Goal: Information Seeking & Learning: Learn about a topic

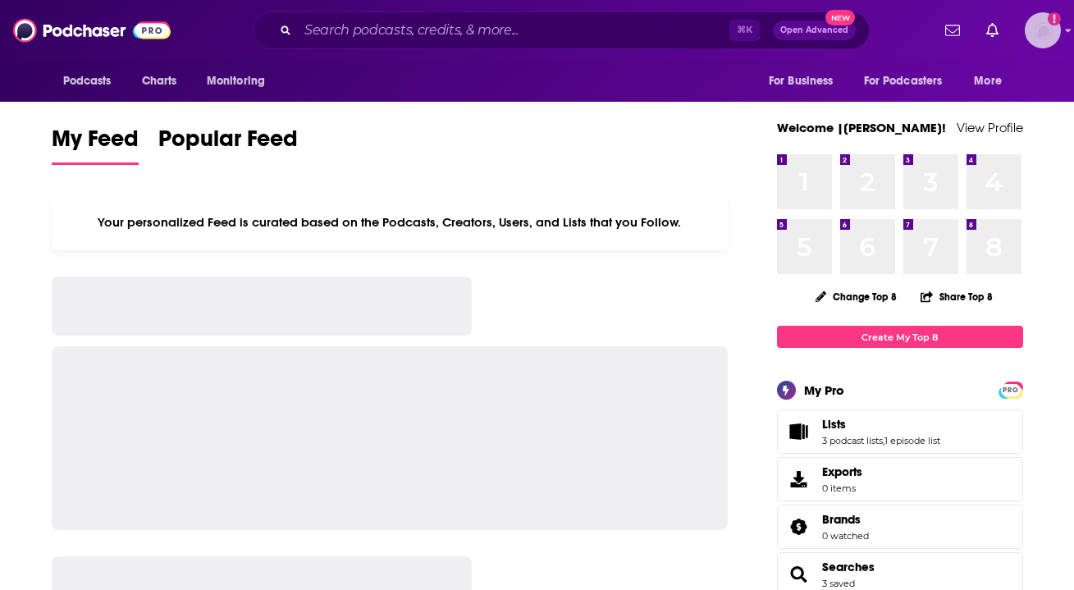
click at [1033, 37] on img "Logged in as Ruth_Nebius" at bounding box center [1043, 30] width 36 height 36
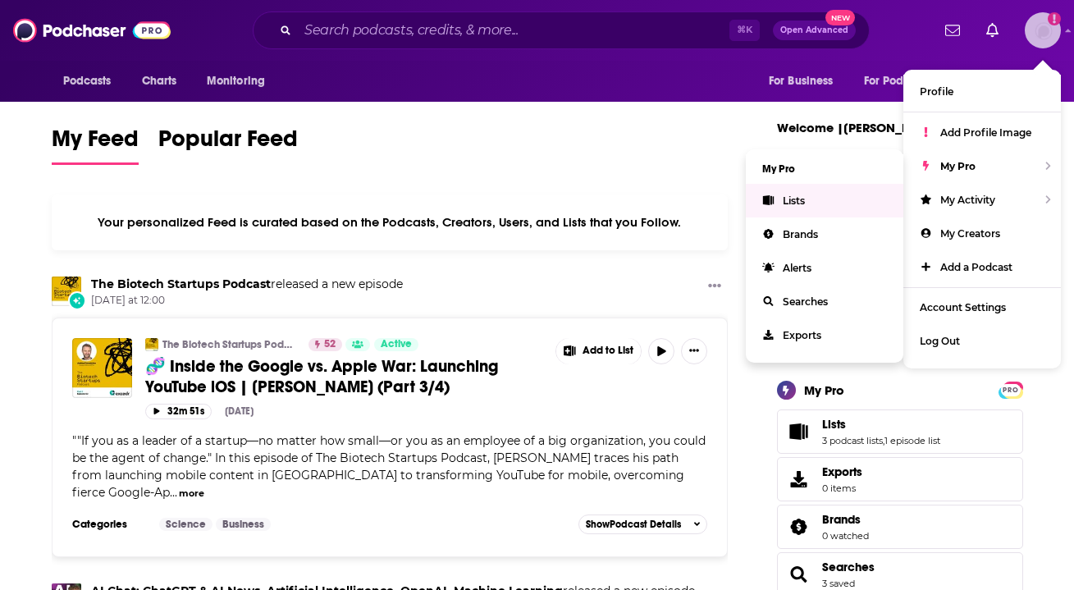
click at [785, 204] on span "Lists" at bounding box center [794, 201] width 22 height 12
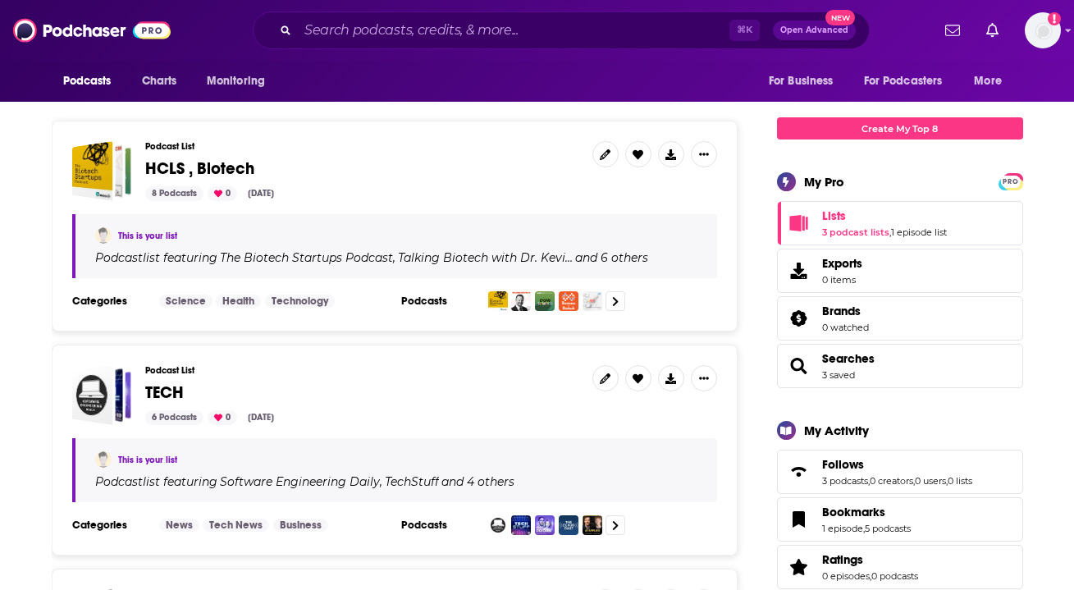
scroll to position [220, 0]
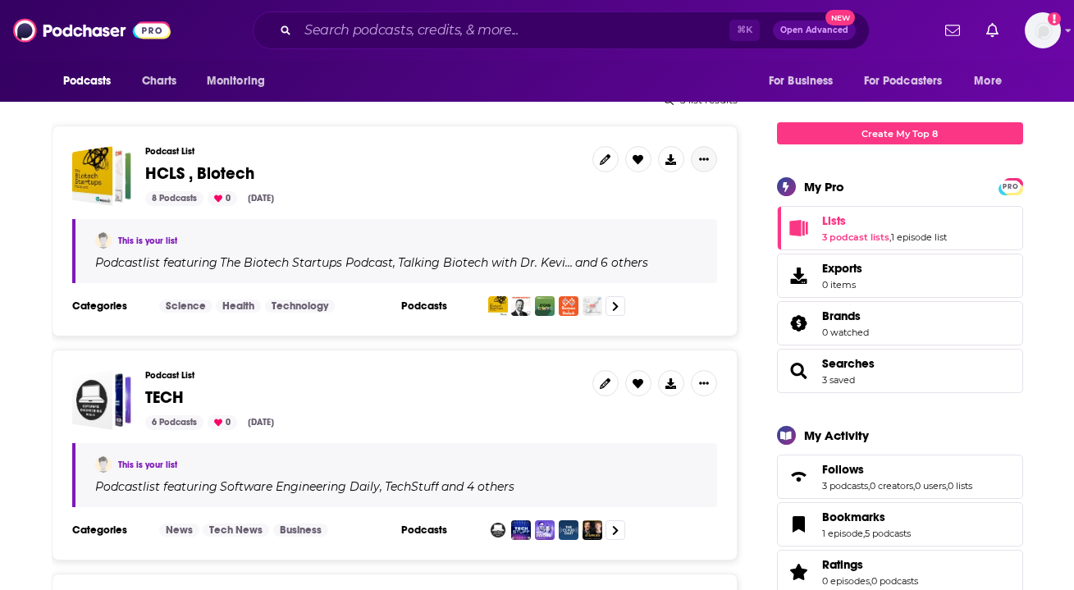
click at [710, 158] on button "Show More Button" at bounding box center [704, 159] width 26 height 26
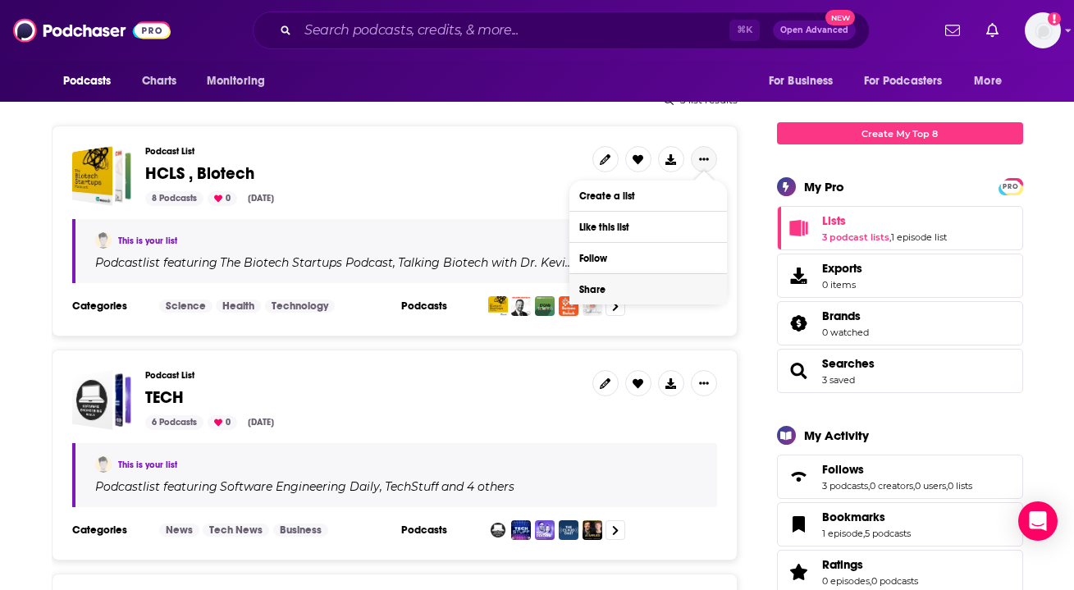
click at [646, 292] on button "Share" at bounding box center [649, 289] width 158 height 30
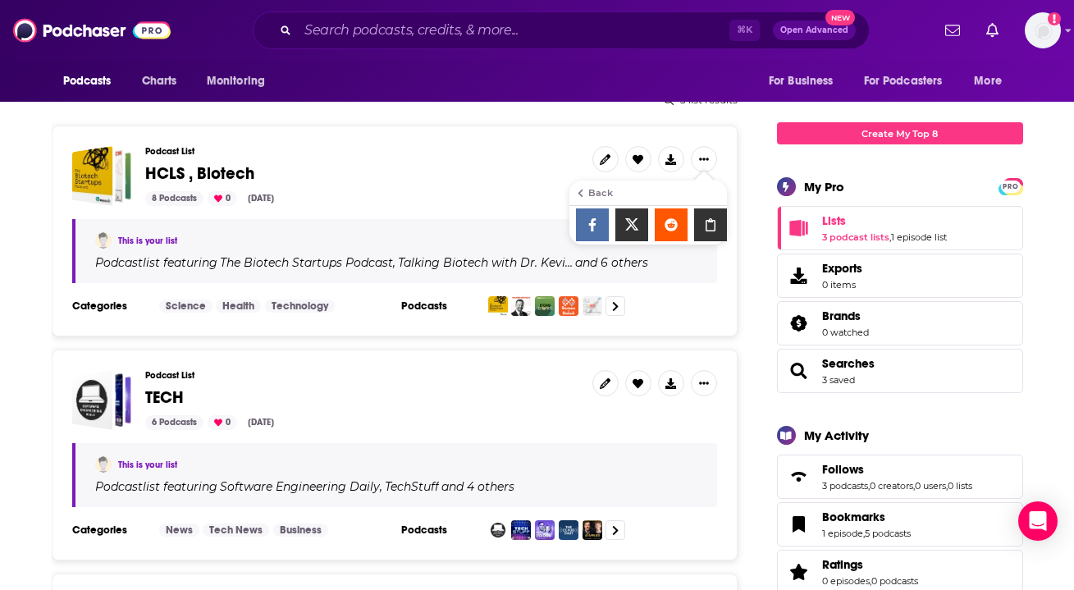
click at [580, 190] on icon "Show additional menu" at bounding box center [580, 193] width 5 height 8
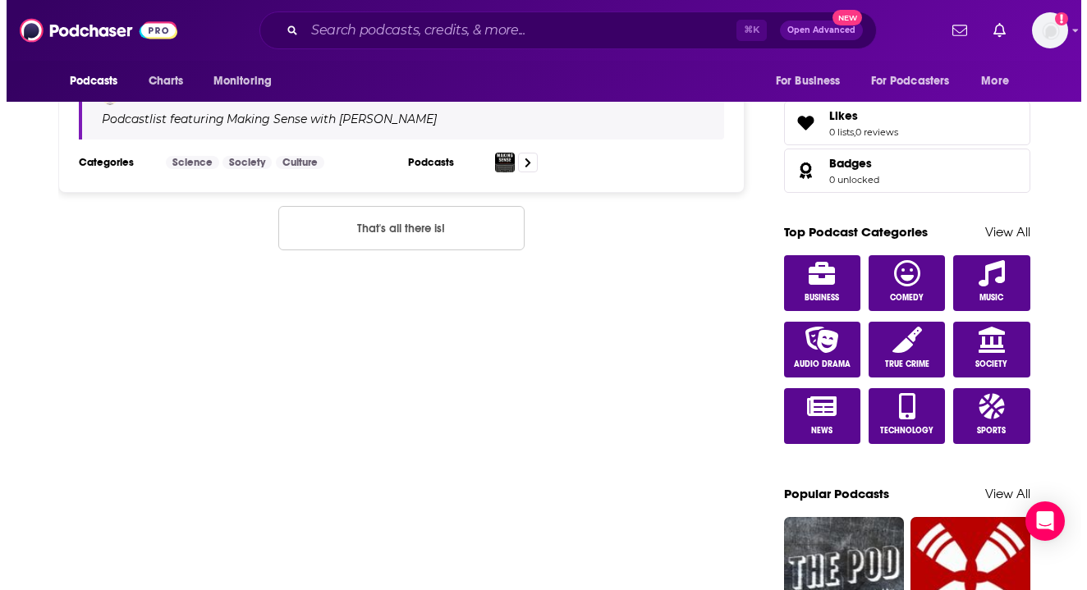
scroll to position [0, 0]
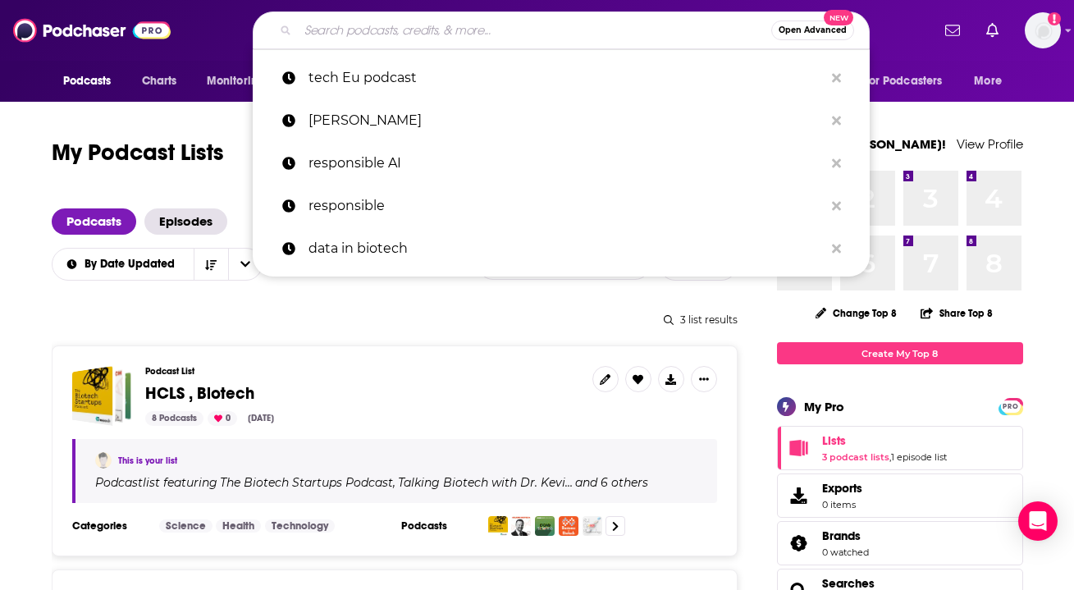
click at [376, 33] on input "Search podcasts, credits, & more..." at bounding box center [535, 30] width 474 height 26
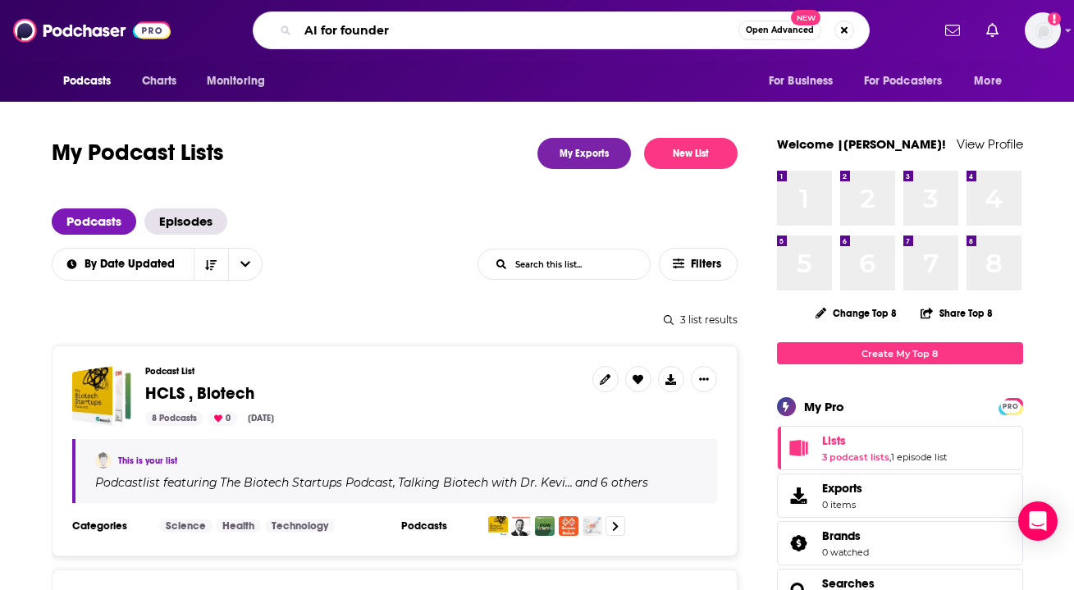
type input "AI for founders"
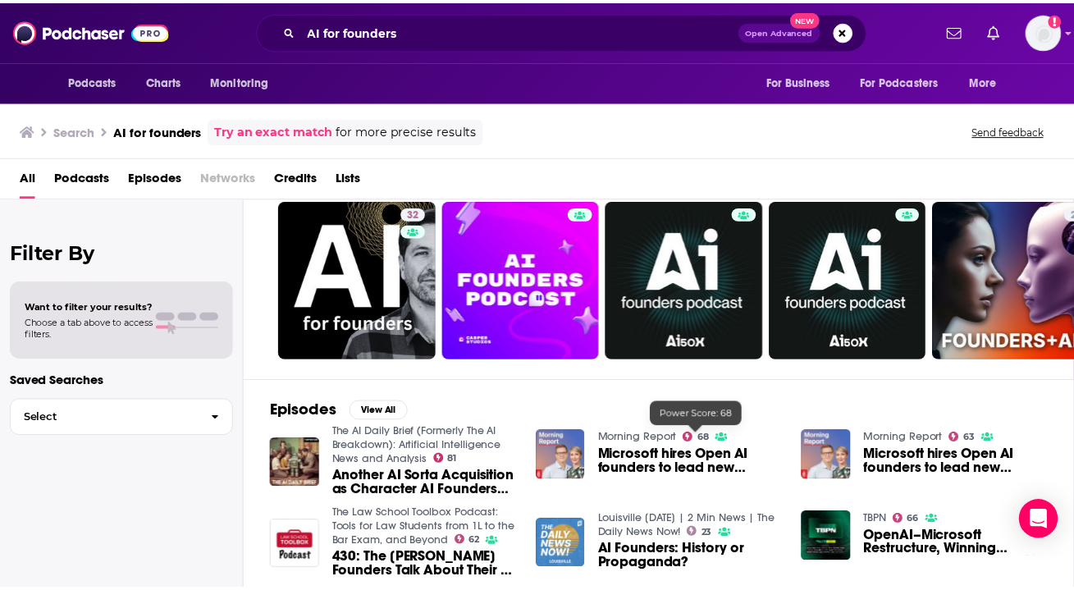
scroll to position [48, 0]
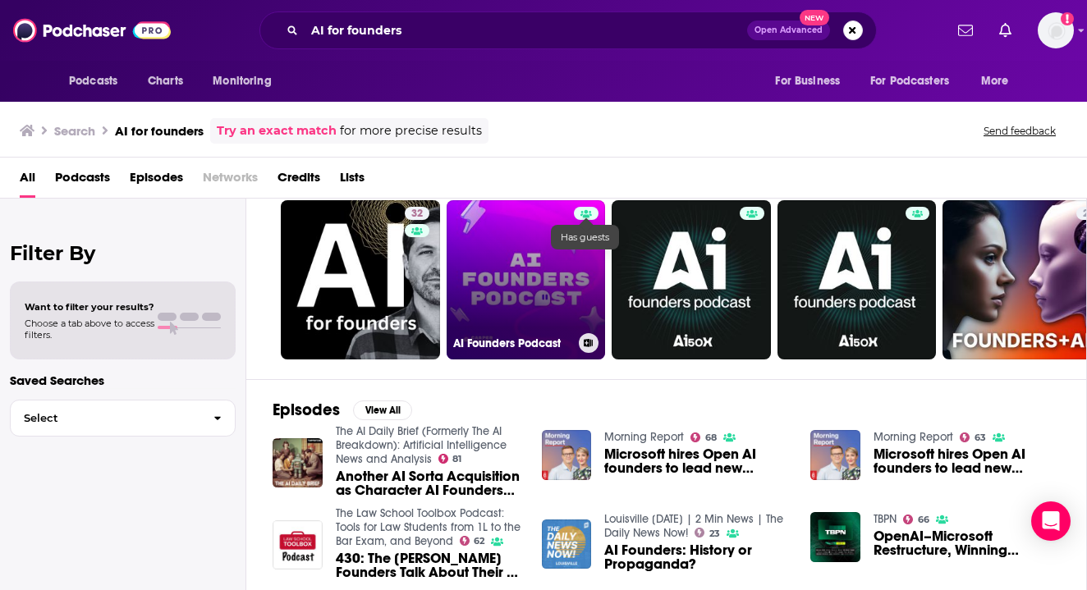
click at [584, 212] on icon at bounding box center [585, 213] width 11 height 9
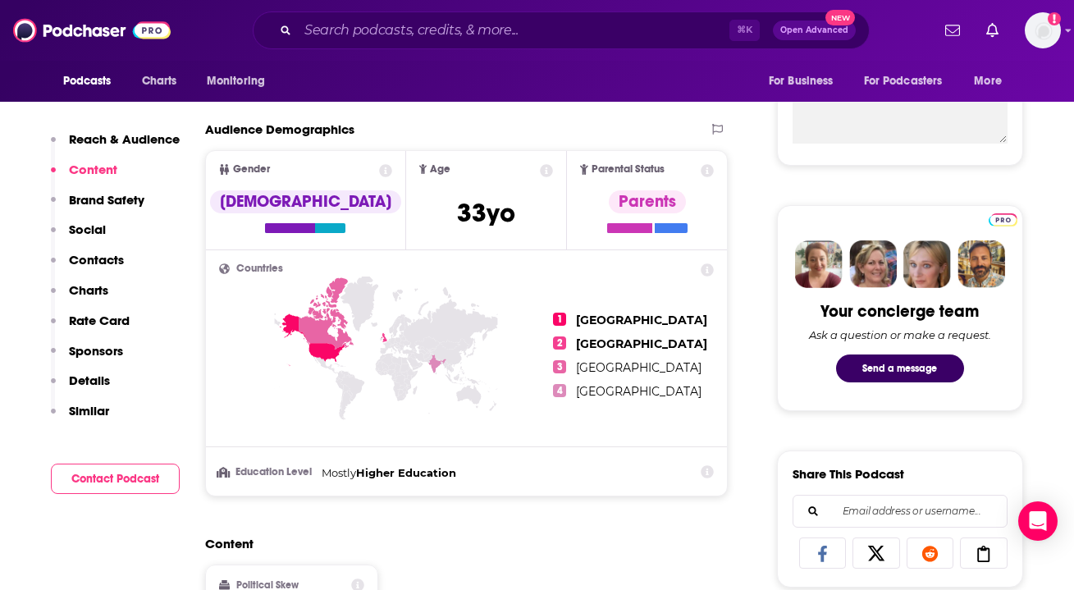
scroll to position [115, 0]
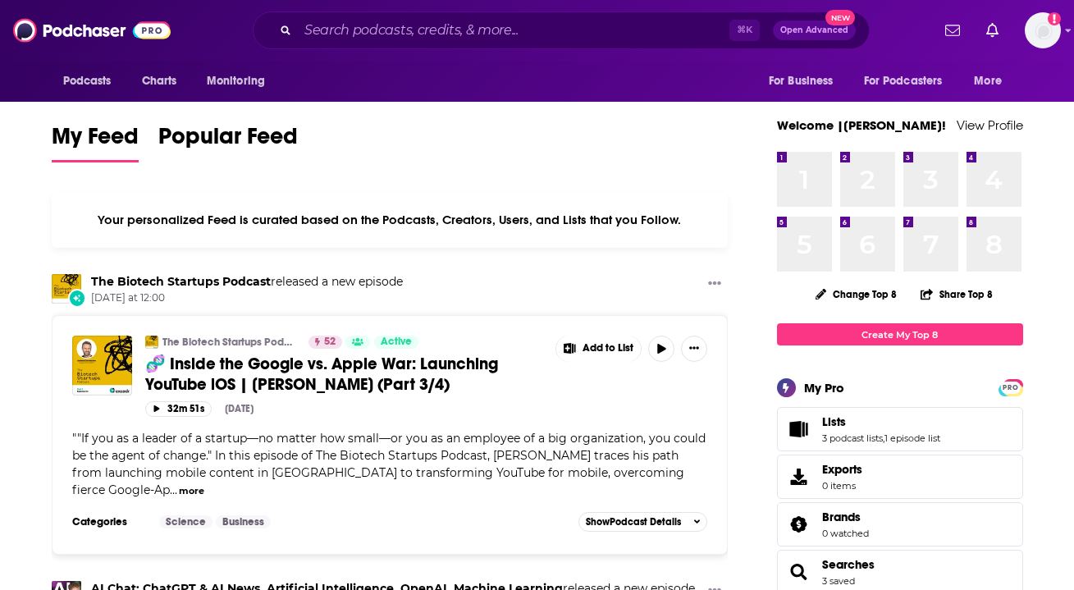
scroll to position [3, 0]
click at [699, 345] on button "Show More Button" at bounding box center [694, 348] width 26 height 26
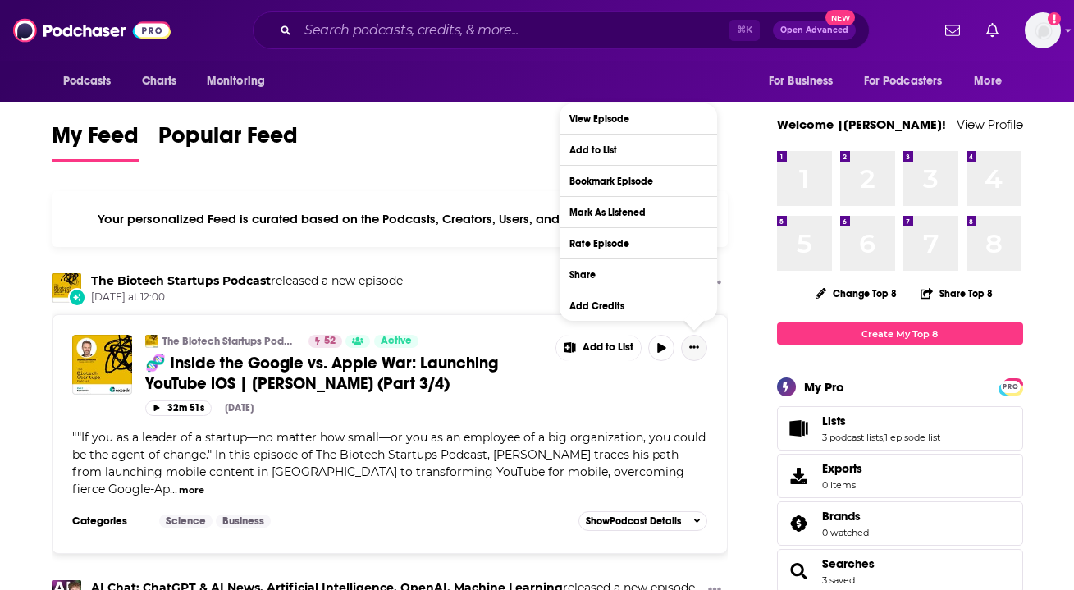
click at [699, 345] on button "Show More Button" at bounding box center [694, 348] width 26 height 26
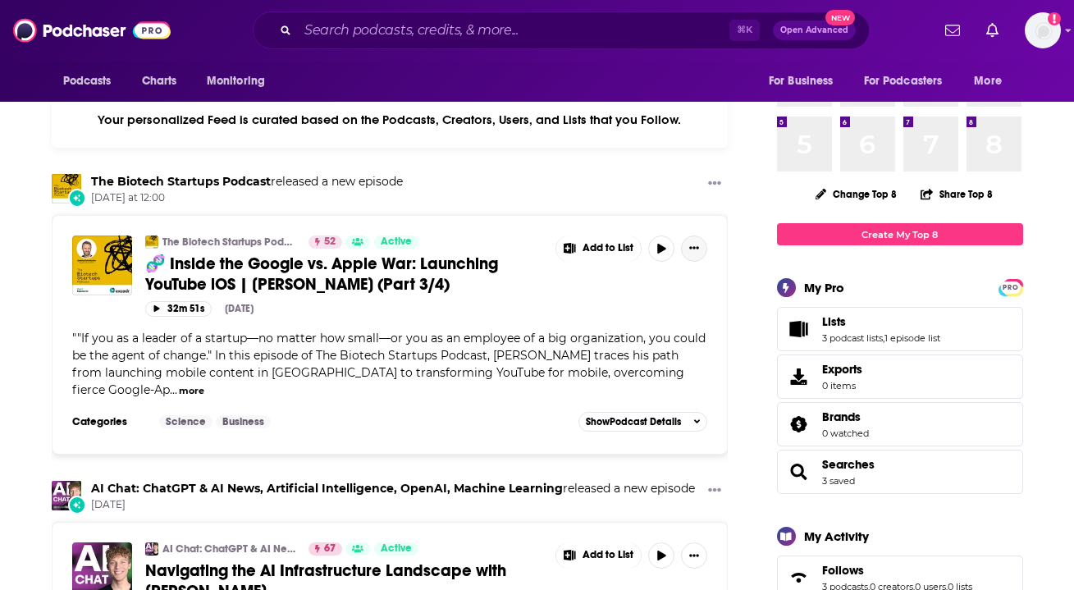
scroll to position [0, 0]
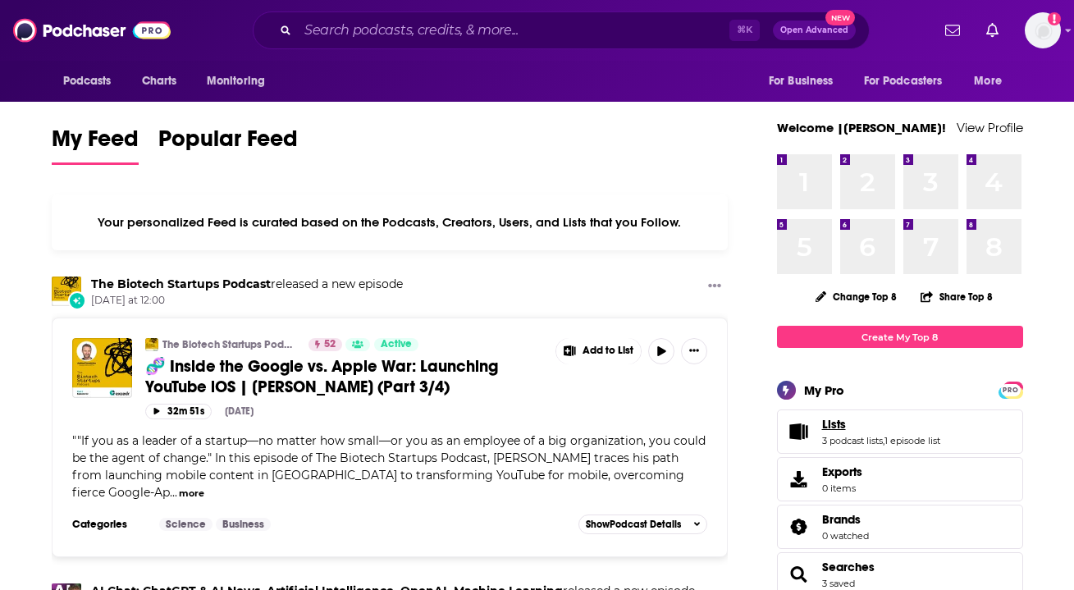
click at [829, 421] on span "Lists" at bounding box center [834, 424] width 24 height 15
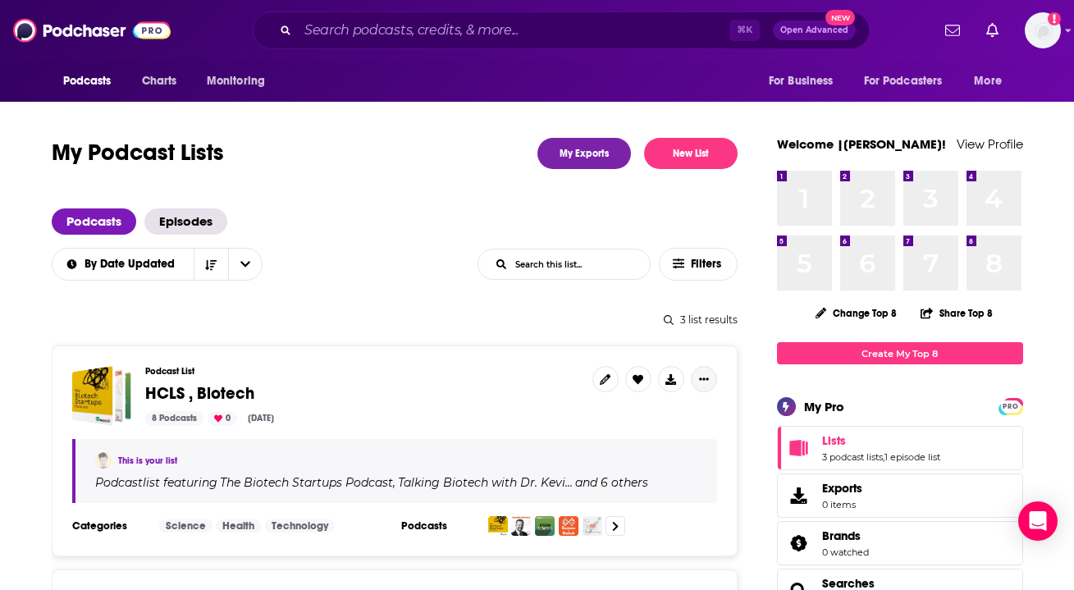
click at [695, 379] on button "Show More Button" at bounding box center [704, 379] width 26 height 26
click at [659, 509] on button "Share" at bounding box center [649, 509] width 158 height 30
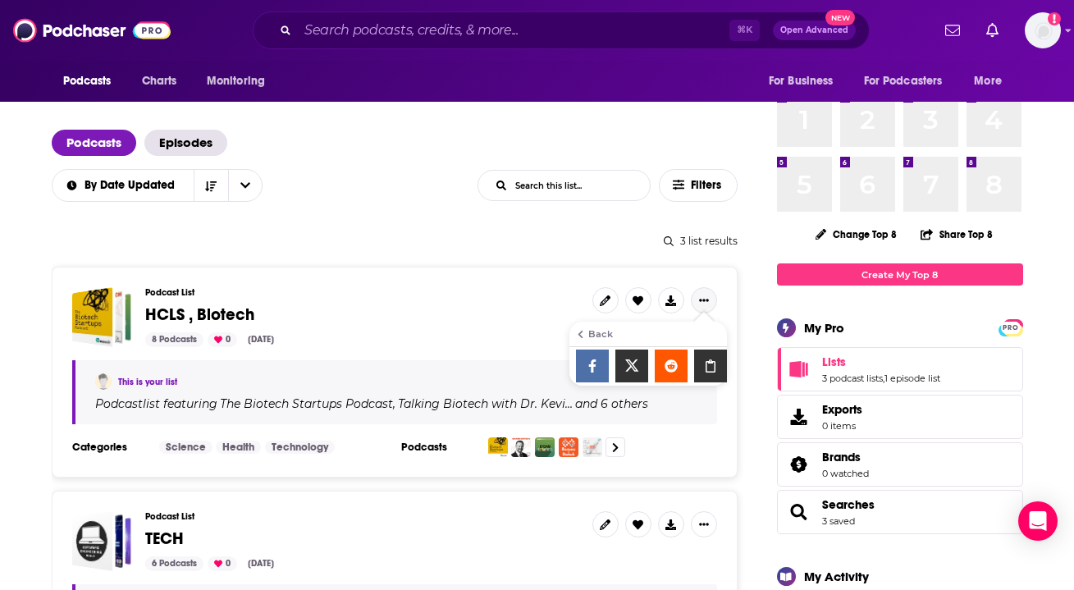
scroll to position [87, 0]
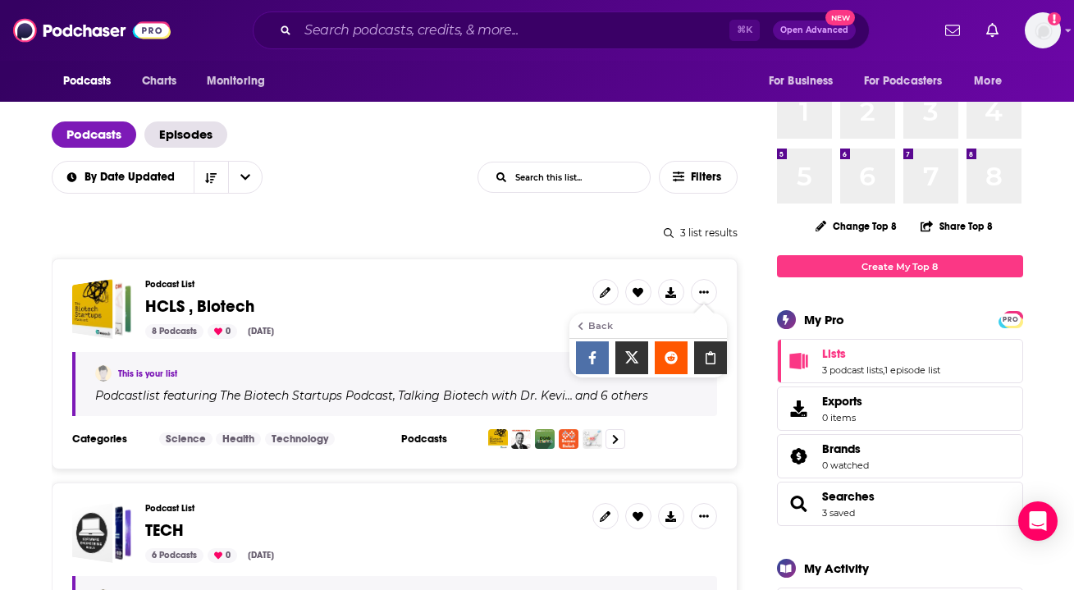
click at [707, 364] on icon "Show additional menu" at bounding box center [711, 357] width 10 height 13
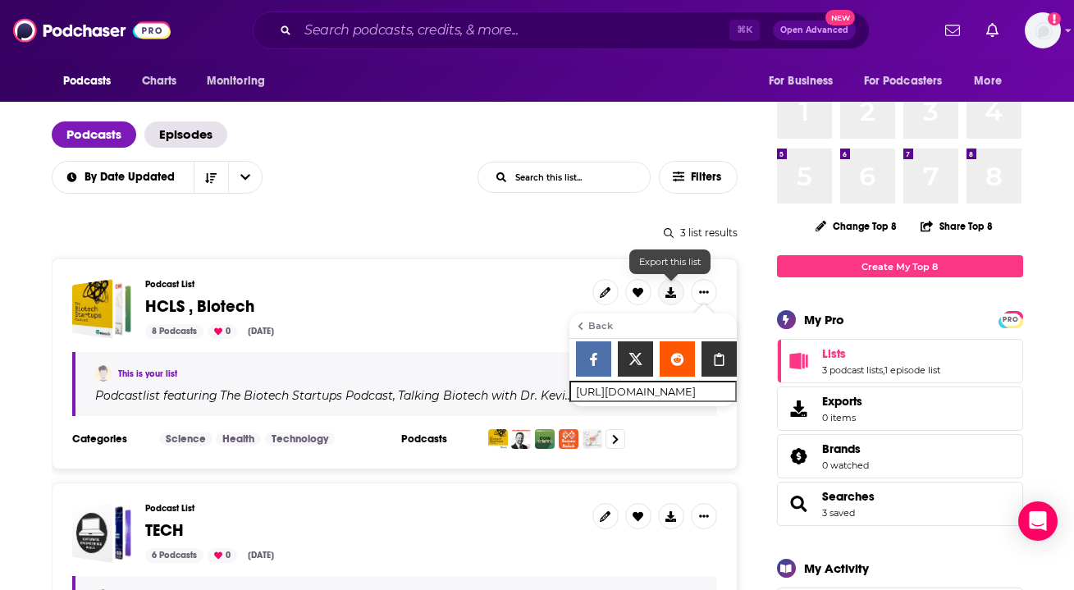
click at [671, 293] on icon at bounding box center [671, 292] width 11 height 11
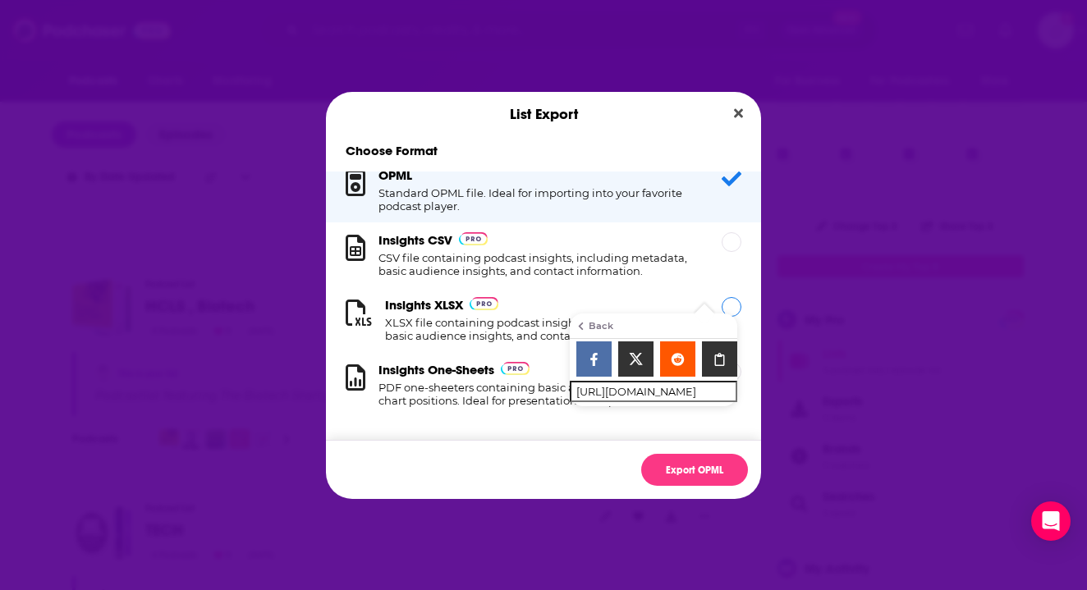
scroll to position [30, 0]
click at [735, 114] on icon "Close" at bounding box center [738, 112] width 9 height 9
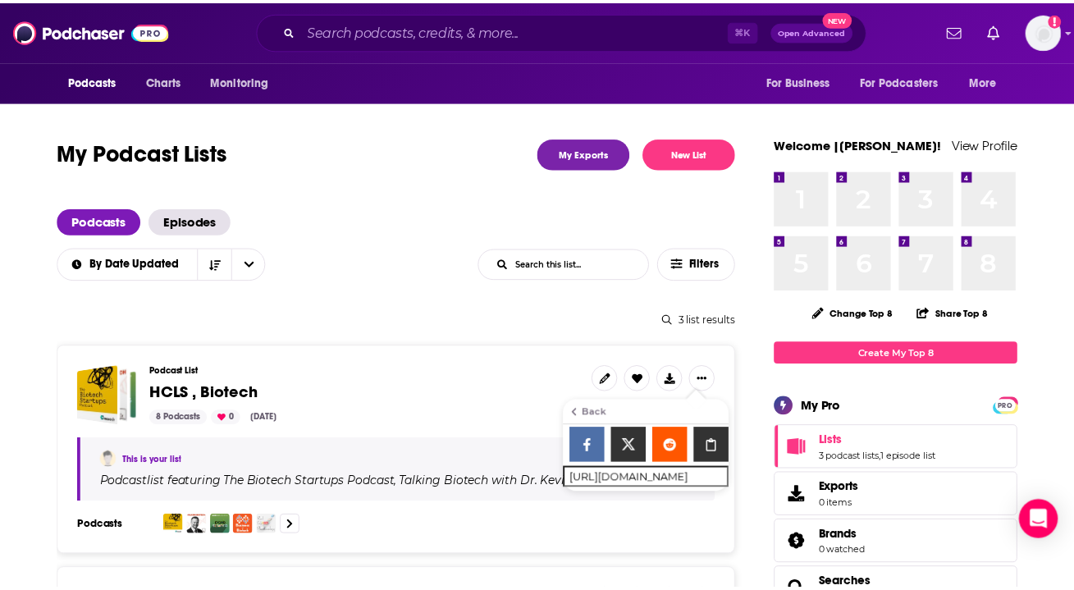
scroll to position [87, 0]
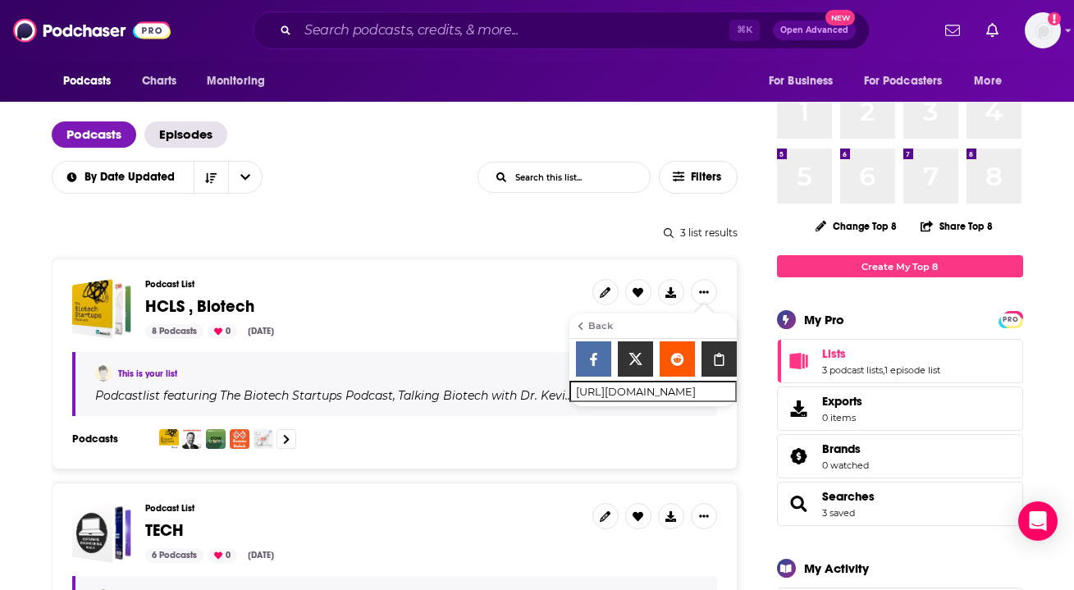
click at [658, 437] on div "Podcasts" at bounding box center [394, 439] width 645 height 20
click at [107, 28] on img at bounding box center [92, 30] width 158 height 31
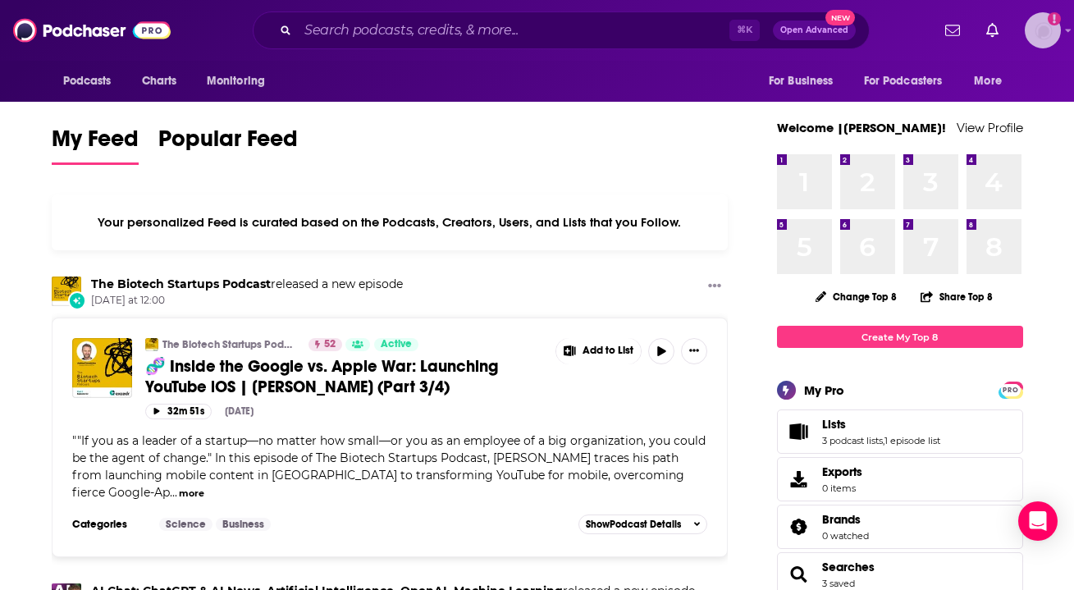
click at [1042, 39] on img "Logged in as Ruth_Nebius" at bounding box center [1043, 30] width 36 height 36
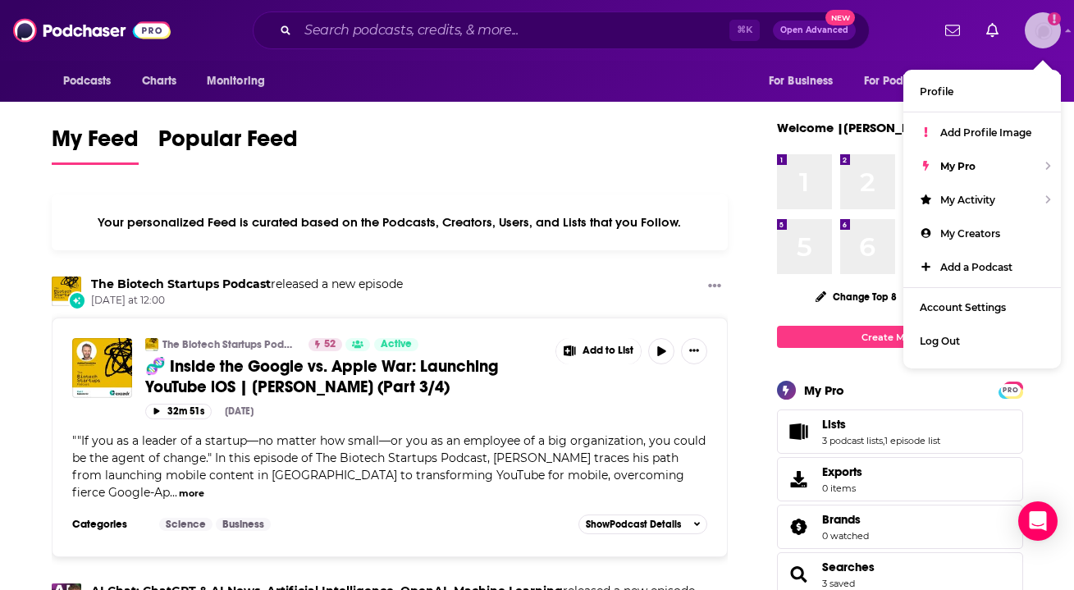
click at [1042, 39] on img "Logged in as Ruth_Nebius" at bounding box center [1043, 30] width 36 height 36
click at [71, 25] on img at bounding box center [92, 30] width 158 height 31
